Goal: Task Accomplishment & Management: Complete application form

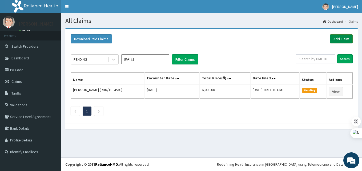
click at [341, 38] on link "Add Claim" at bounding box center [341, 38] width 23 height 9
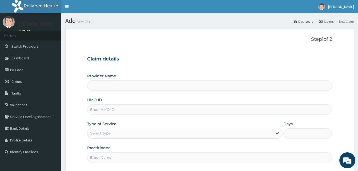
drag, startPoint x: 0, startPoint y: 0, endPoint x: 94, endPoint y: 108, distance: 142.9
click at [94, 108] on input "HMO ID" at bounding box center [209, 109] width 245 height 10
type input "Best [GEOGRAPHIC_DATA]"
paste input "SOD/10018/A"
type input "SOD/10018/A"
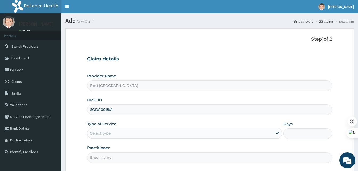
click at [116, 134] on div "Select type" at bounding box center [179, 133] width 185 height 9
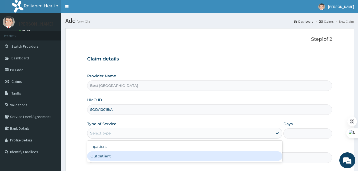
click at [89, 154] on div "Outpatient" at bounding box center [184, 156] width 195 height 10
type input "1"
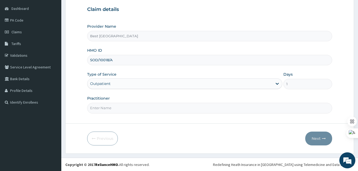
scroll to position [50, 0]
click at [250, 104] on input "Practitioner" at bounding box center [209, 108] width 245 height 10
type input "[PERSON_NAME]"
click at [314, 137] on button "Next" at bounding box center [318, 138] width 27 height 14
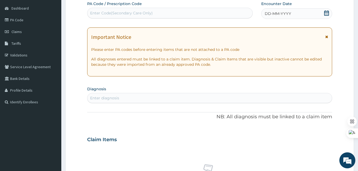
click at [323, 10] on div "DD-MM-YYYY" at bounding box center [296, 13] width 71 height 11
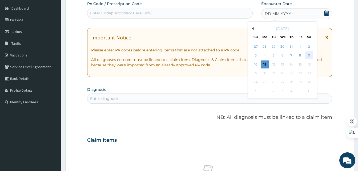
click at [309, 54] on div "9" at bounding box center [309, 56] width 8 height 8
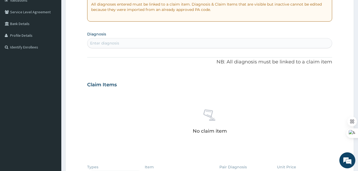
scroll to position [105, 0]
click at [107, 44] on div "Enter diagnosis" at bounding box center [104, 42] width 29 height 5
type input "W"
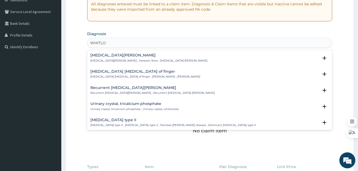
click at [106, 72] on h4 "[MEDICAL_DATA] [MEDICAL_DATA] of finger" at bounding box center [145, 71] width 110 height 4
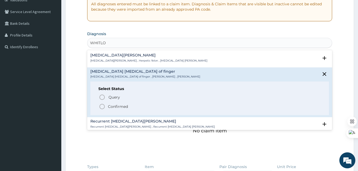
type input "WHITLO"
